Goal: Task Accomplishment & Management: Manage account settings

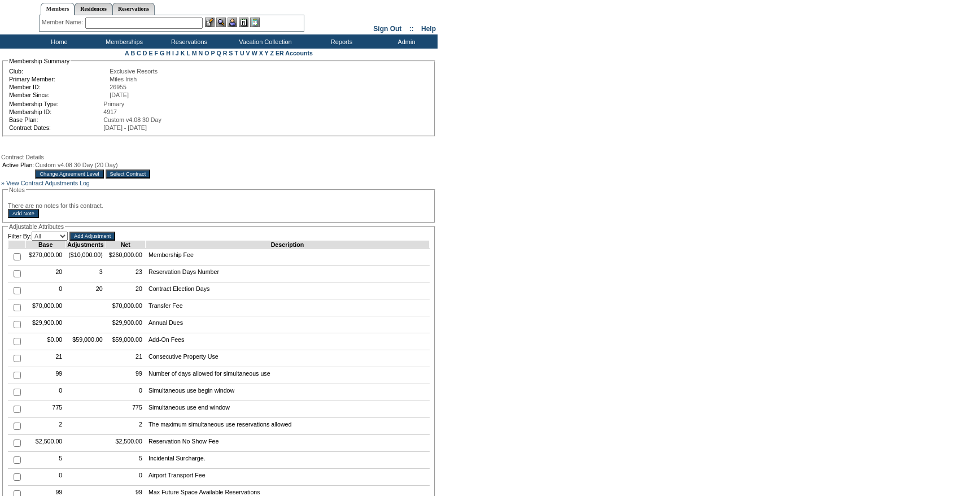
click at [103, 178] on input "Change Agreement Level" at bounding box center [69, 173] width 68 height 9
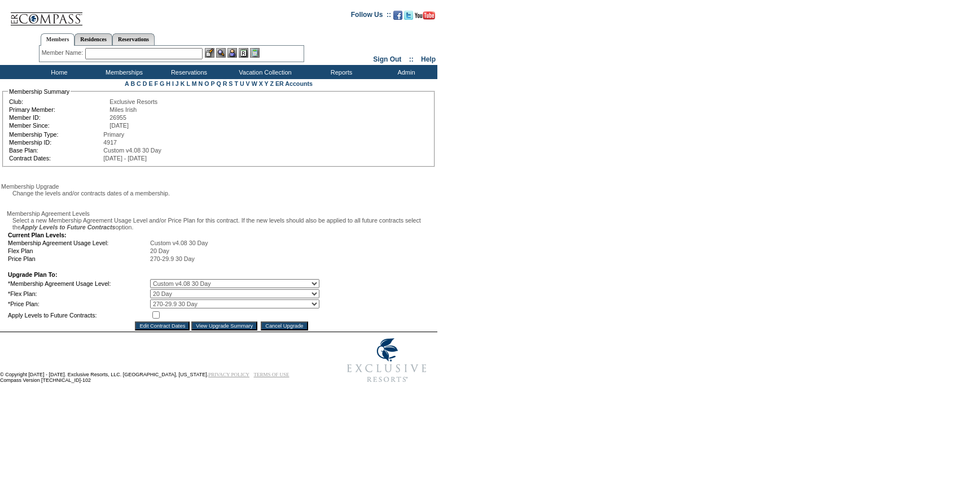
click at [174, 288] on select "Evolution v10.07 RI Term Bundle Legacy v1 Silver Legacy v1 Gold Legacy v1 Plati…" at bounding box center [234, 283] width 169 height 9
click at [308, 330] on input "Cancel Upgrade" at bounding box center [284, 325] width 47 height 9
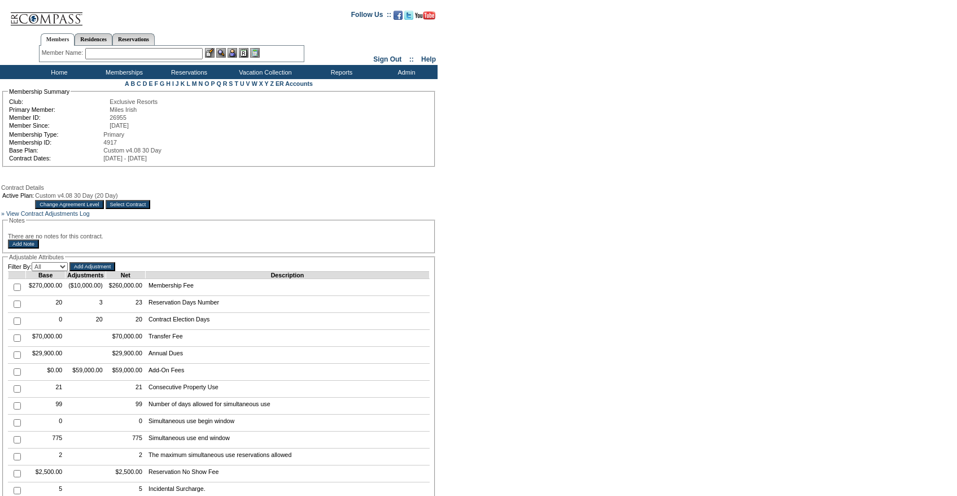
click at [151, 210] on table "Active Plan: Custom v4.08 30 Day (20 Day) Change Agreement Level Select Contract" at bounding box center [76, 200] width 150 height 19
click at [151, 209] on input "Select Contract" at bounding box center [128, 204] width 45 height 9
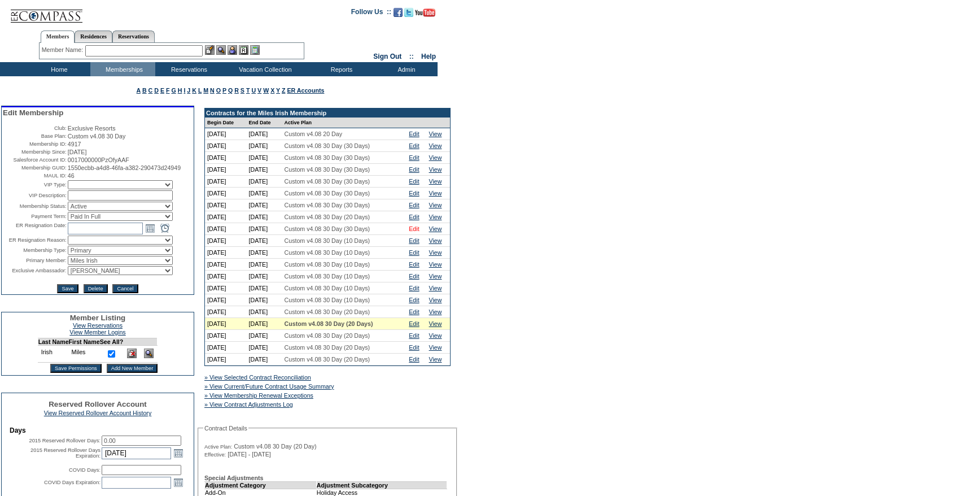
click at [419, 232] on link "Edit" at bounding box center [414, 228] width 10 height 7
